Goal: Find specific page/section: Find specific page/section

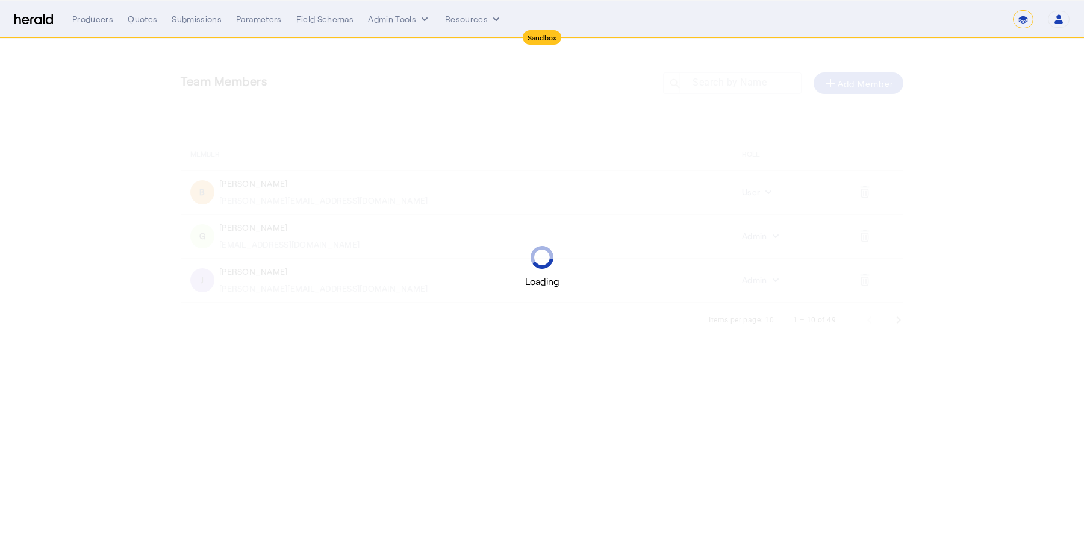
select select "*******"
click at [134, 17] on div "Quotes" at bounding box center [143, 19] width 30 height 12
select select "pfm_2v8p_herald_api"
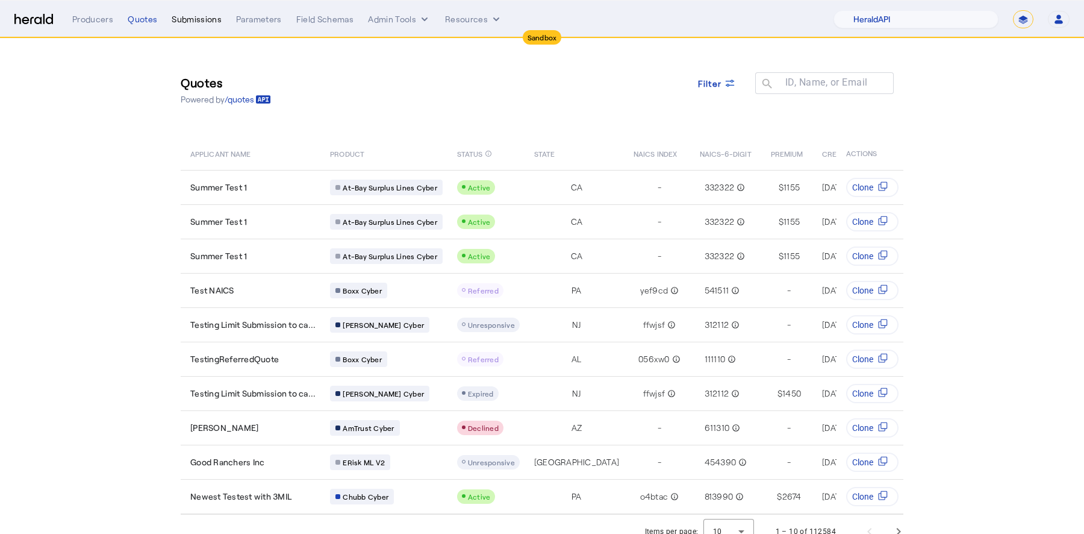
click at [186, 16] on div "Submissions" at bounding box center [197, 19] width 50 height 12
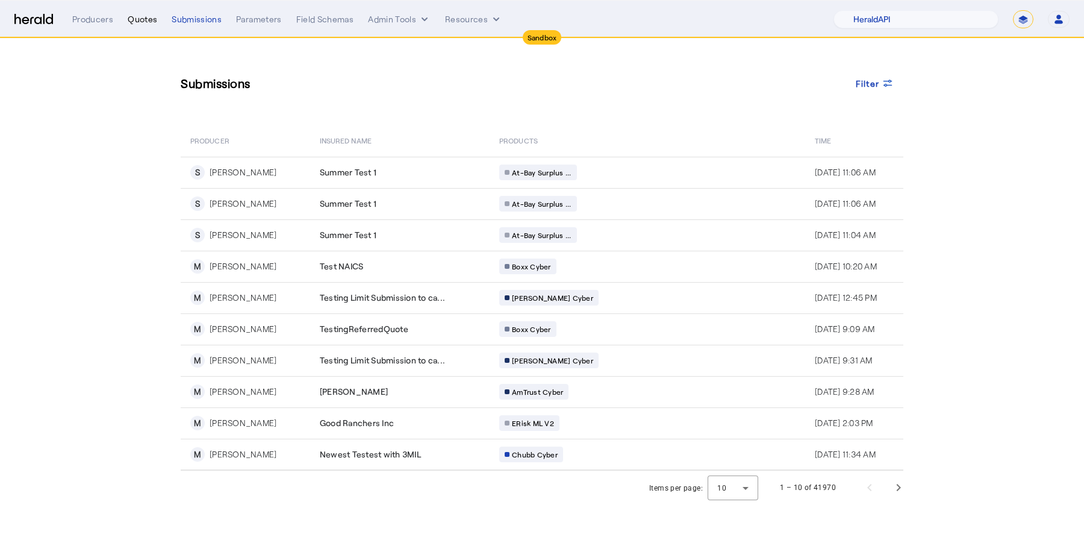
click at [140, 17] on div "Quotes" at bounding box center [143, 19] width 30 height 12
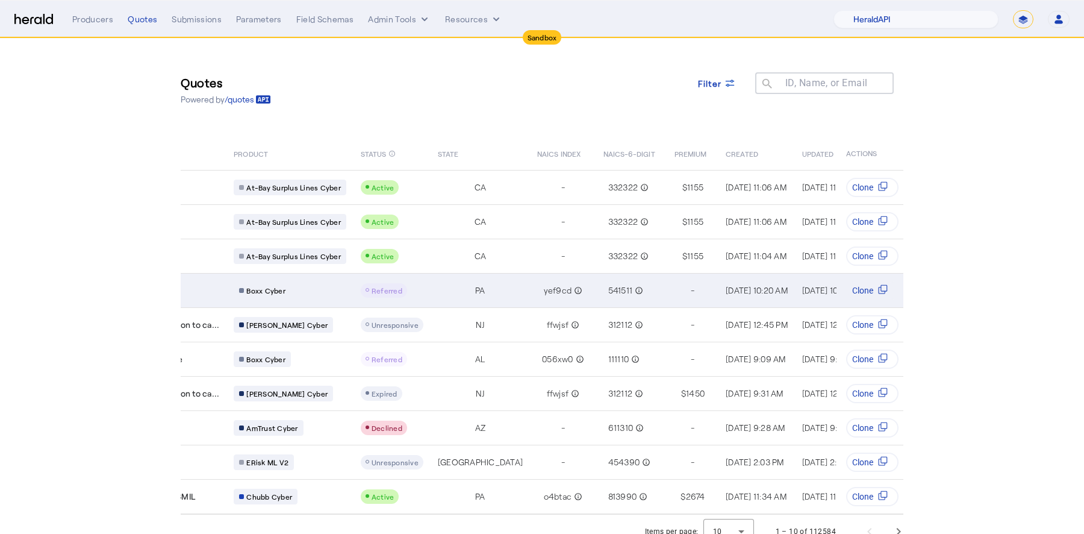
scroll to position [0, 125]
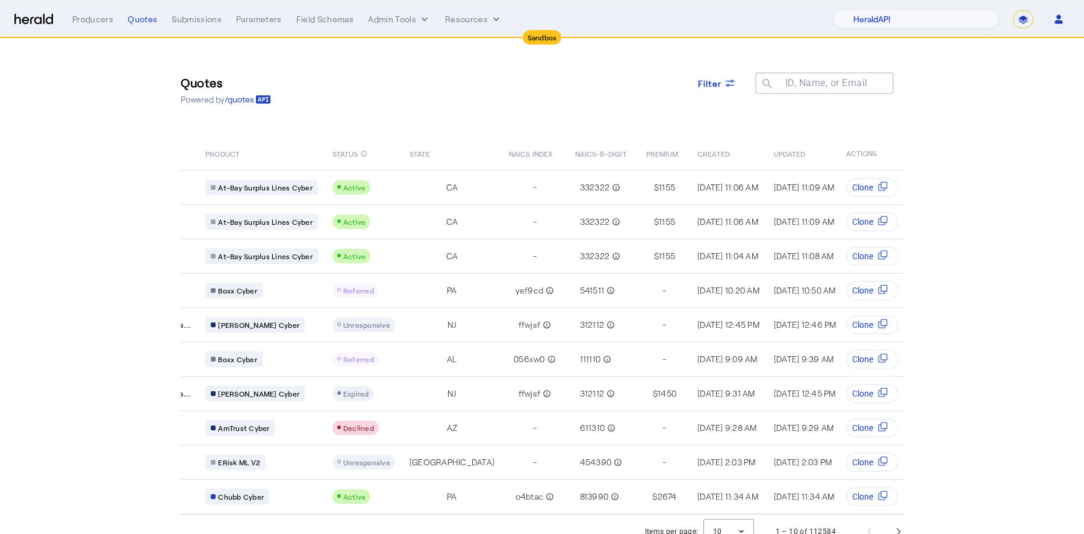
click at [202, 77] on h3 "Quotes" at bounding box center [226, 82] width 90 height 17
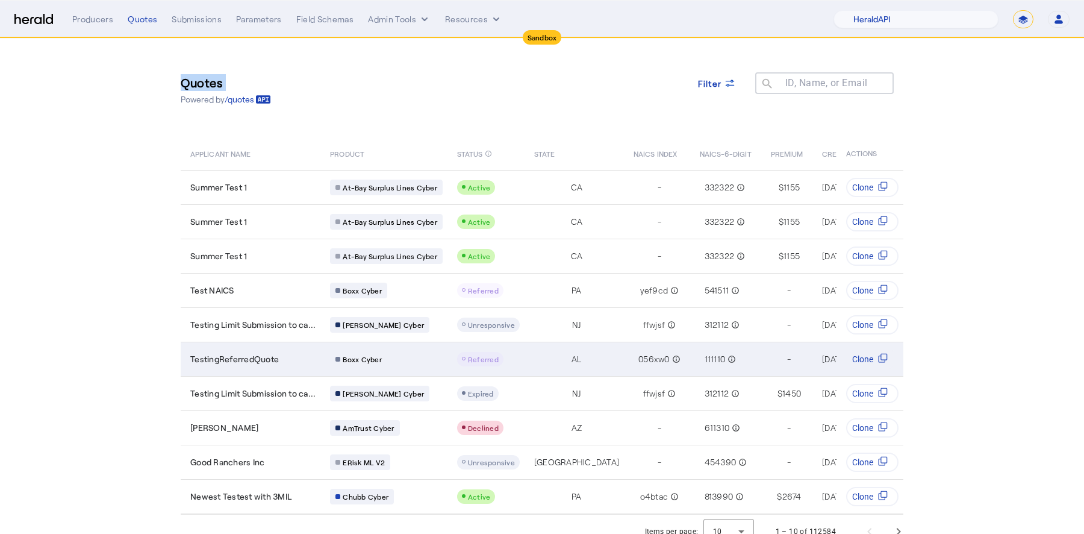
scroll to position [10, 0]
